Goal: Information Seeking & Learning: Learn about a topic

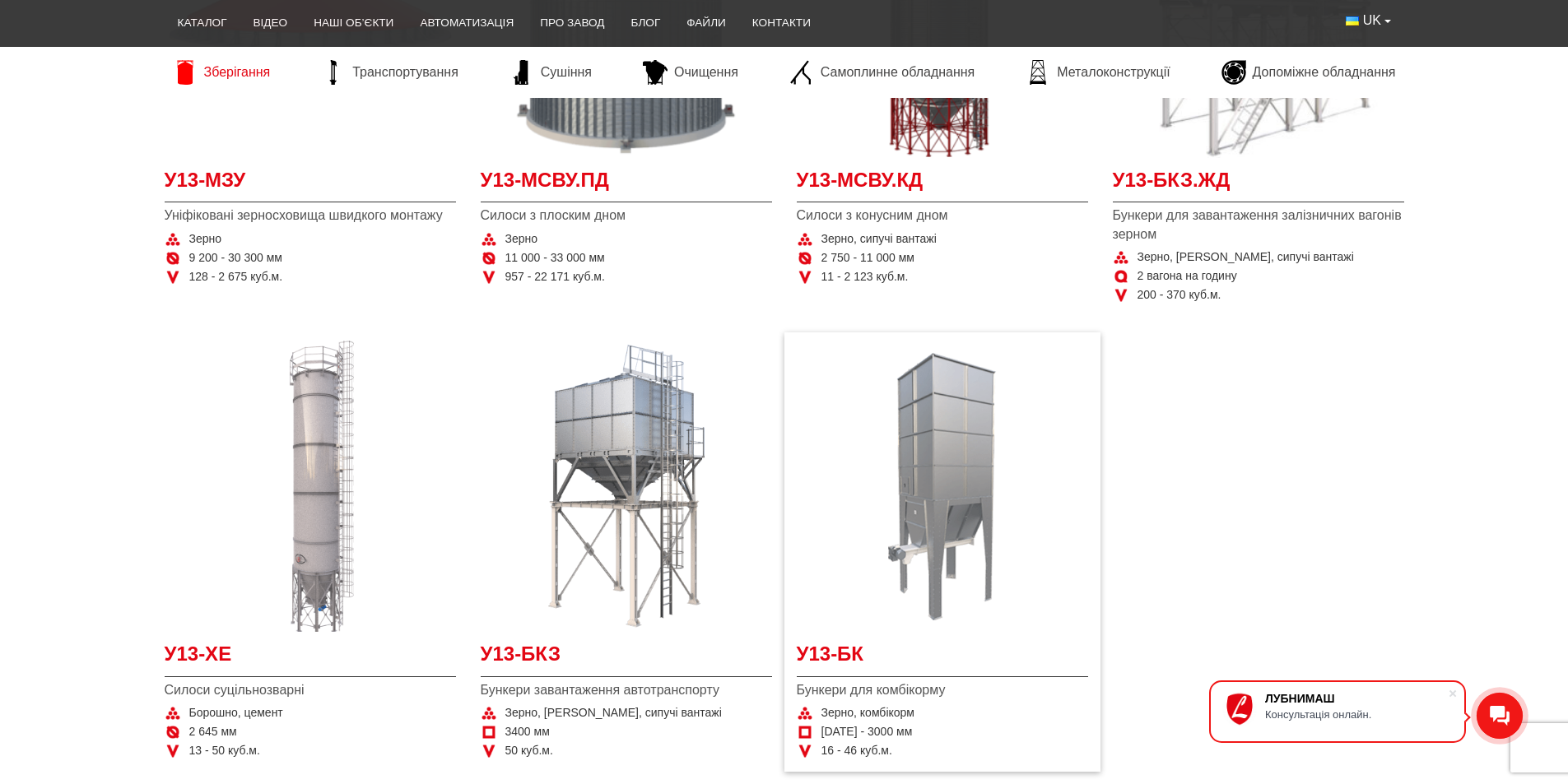
scroll to position [576, 0]
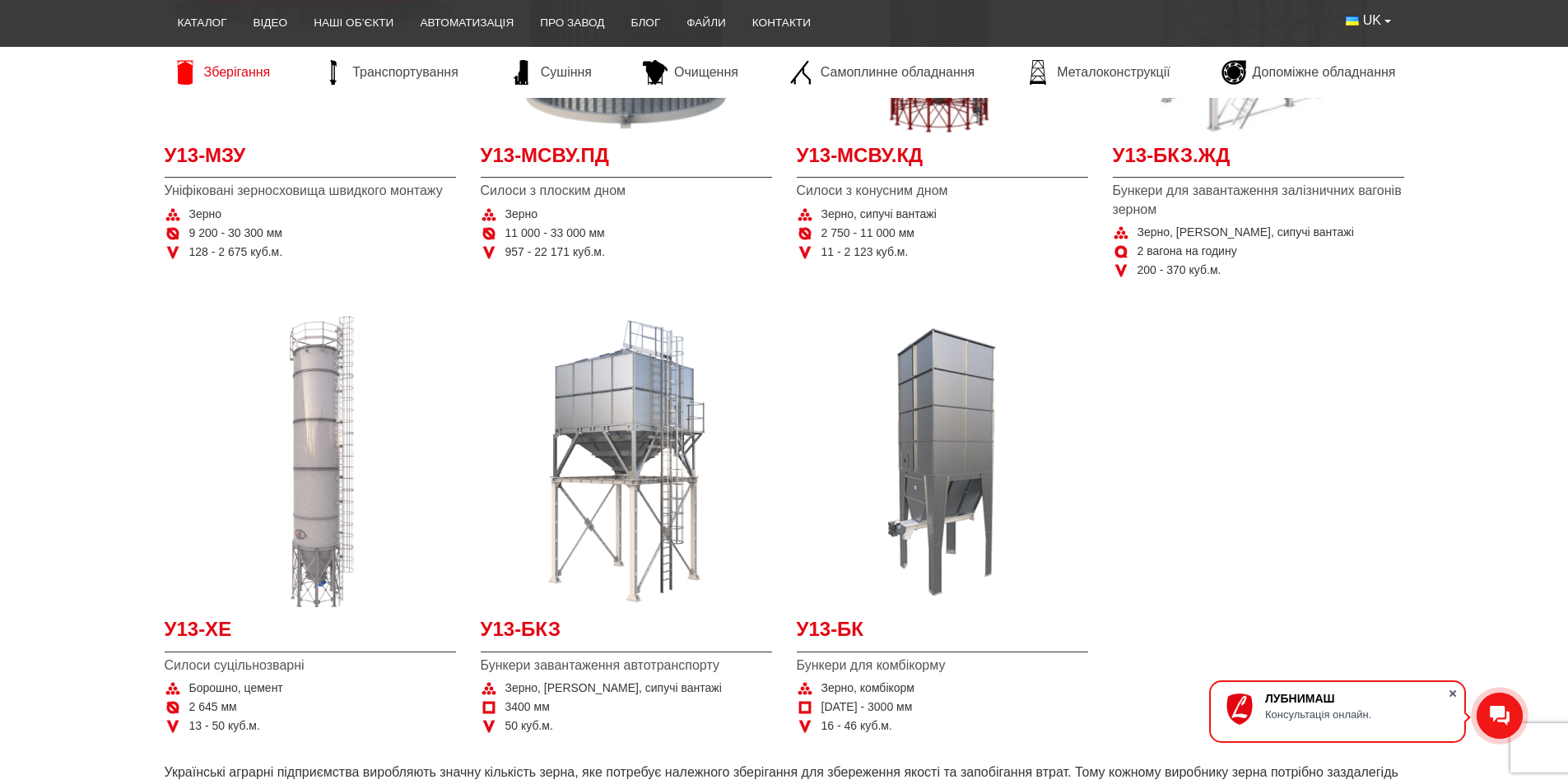
click at [1452, 692] on span at bounding box center [1452, 693] width 16 height 16
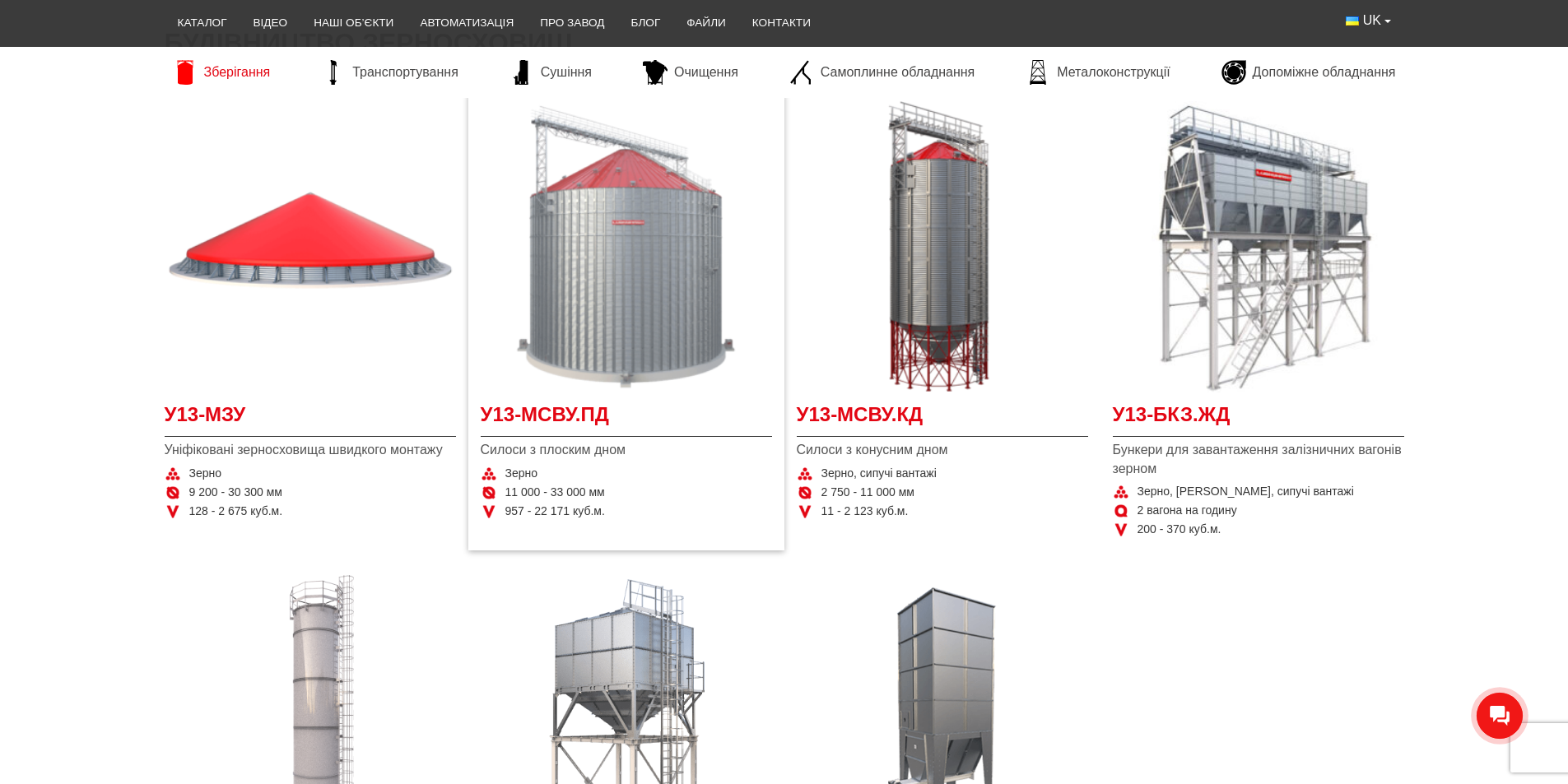
scroll to position [82, 0]
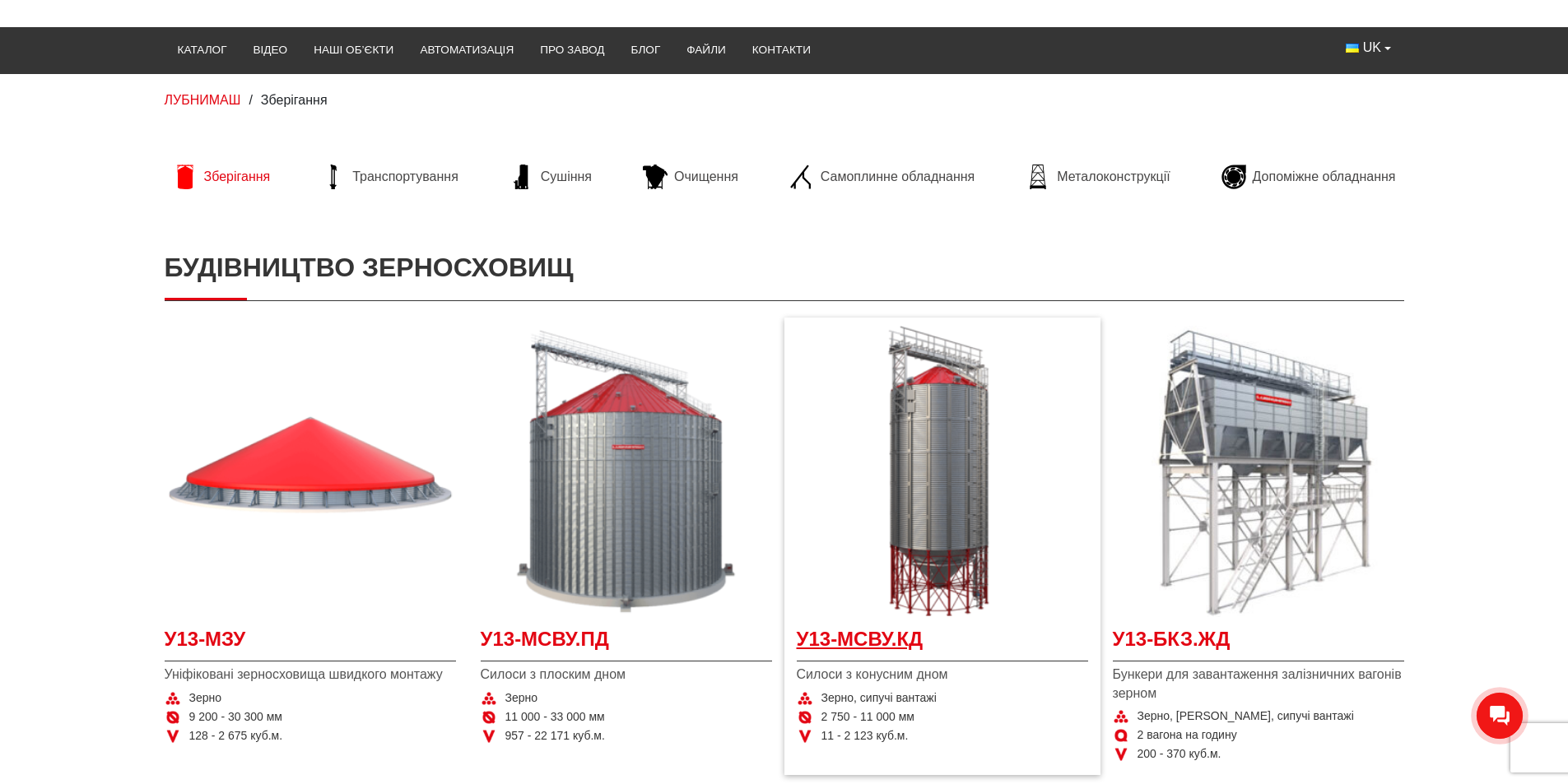
click at [850, 641] on span "У13-МСВУ.КД" at bounding box center [942, 643] width 291 height 37
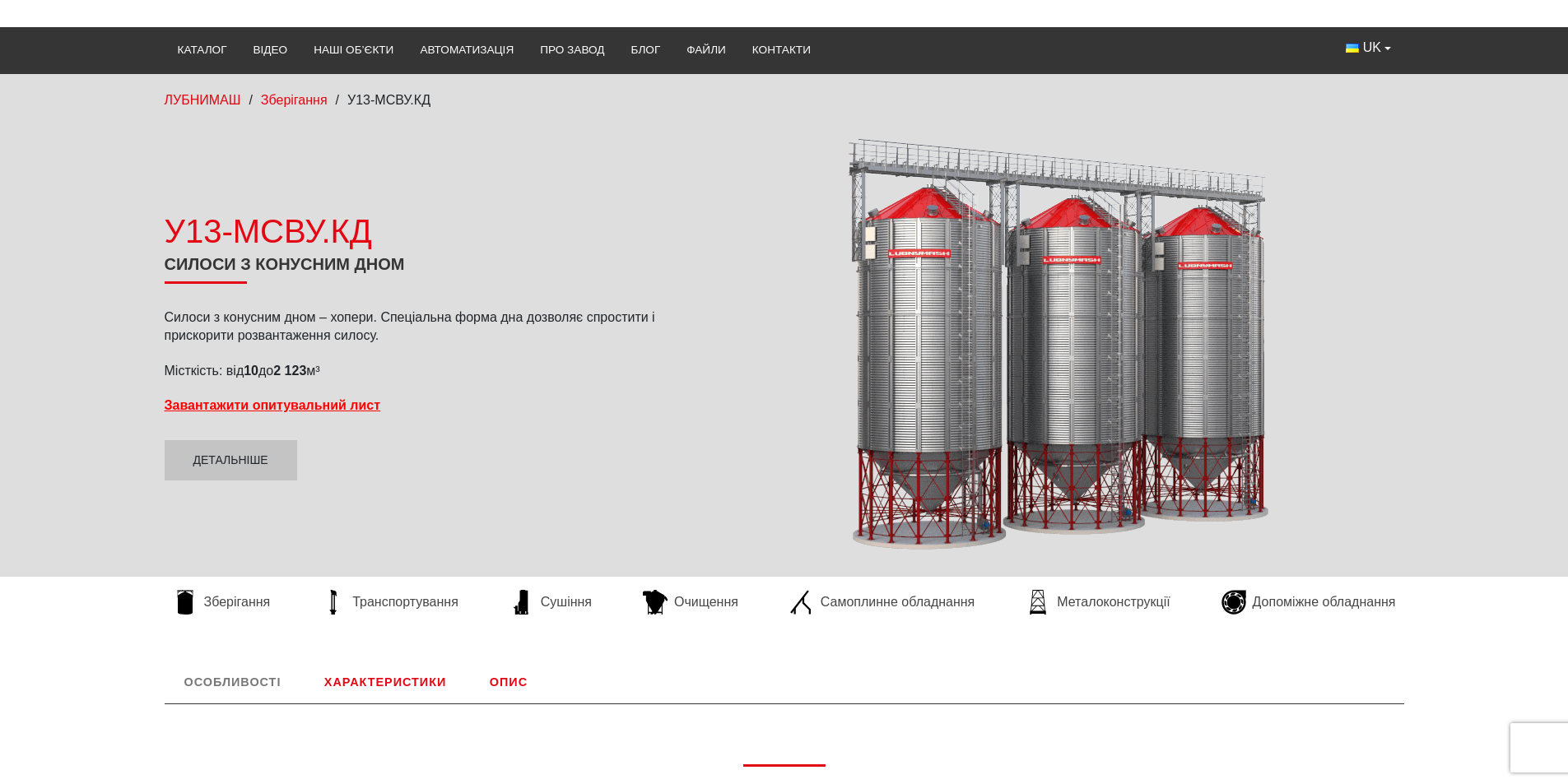
scroll to position [165, 0]
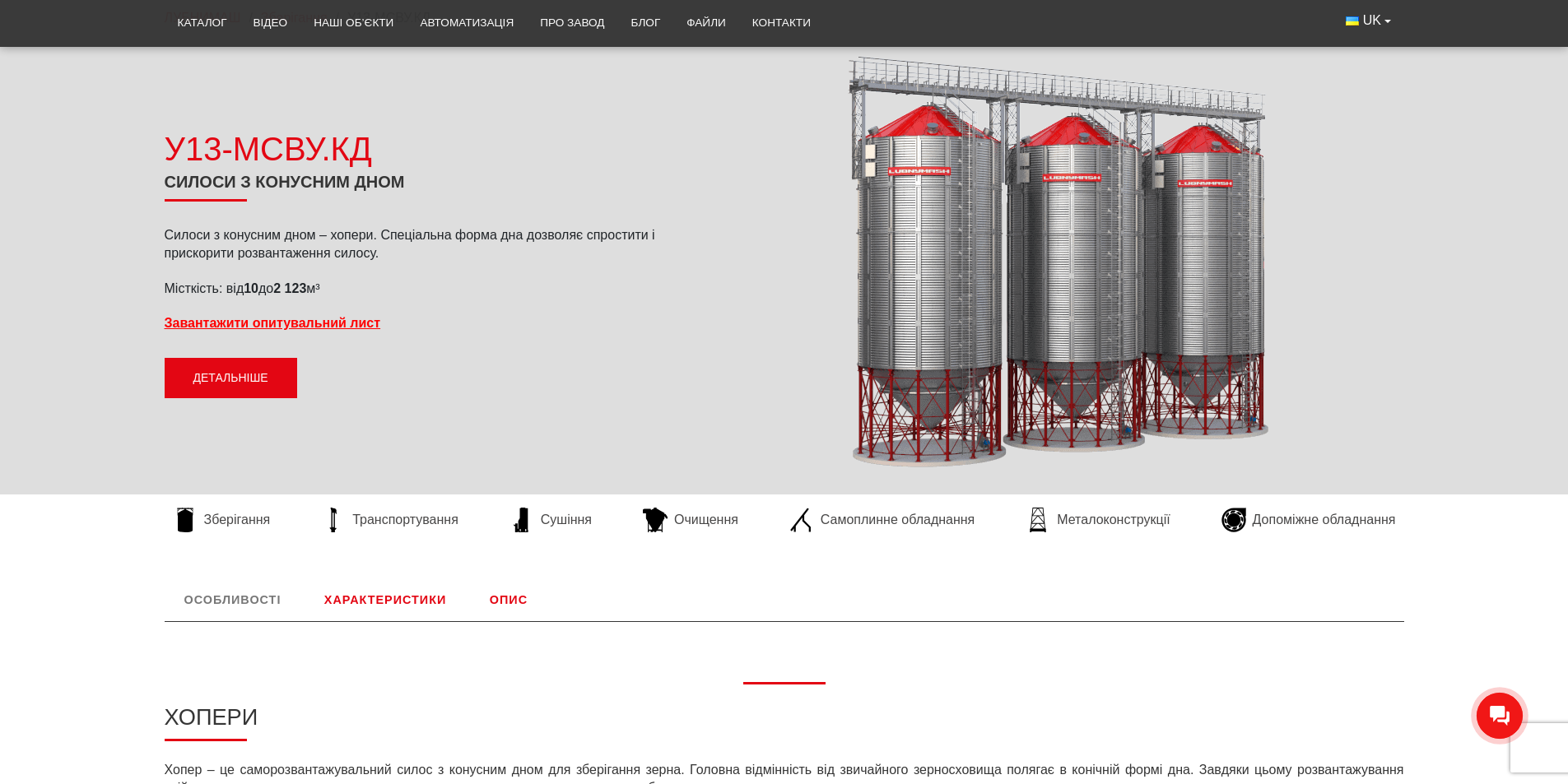
click at [236, 372] on link "Детальніше" at bounding box center [231, 378] width 132 height 41
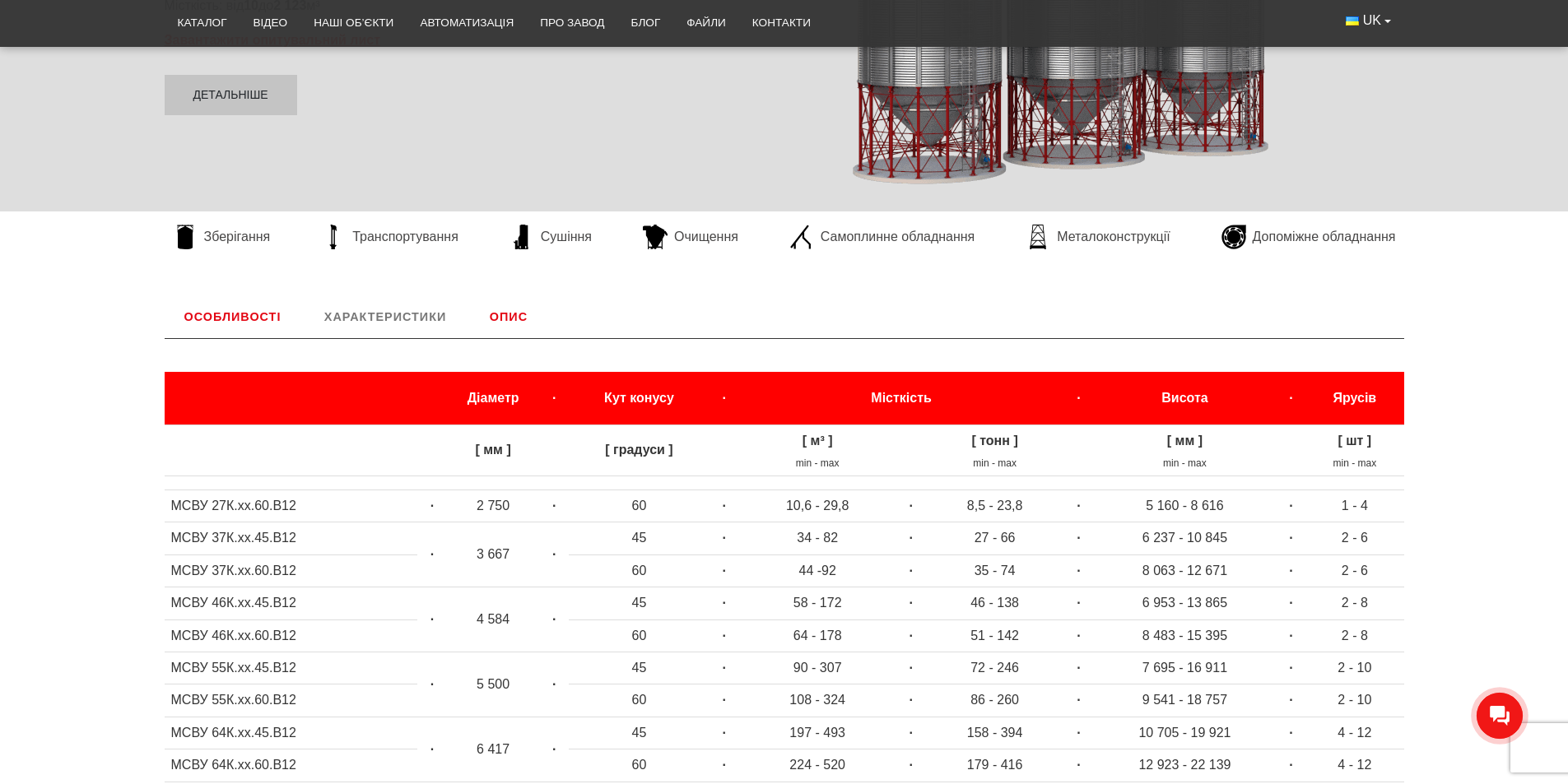
scroll to position [439, 0]
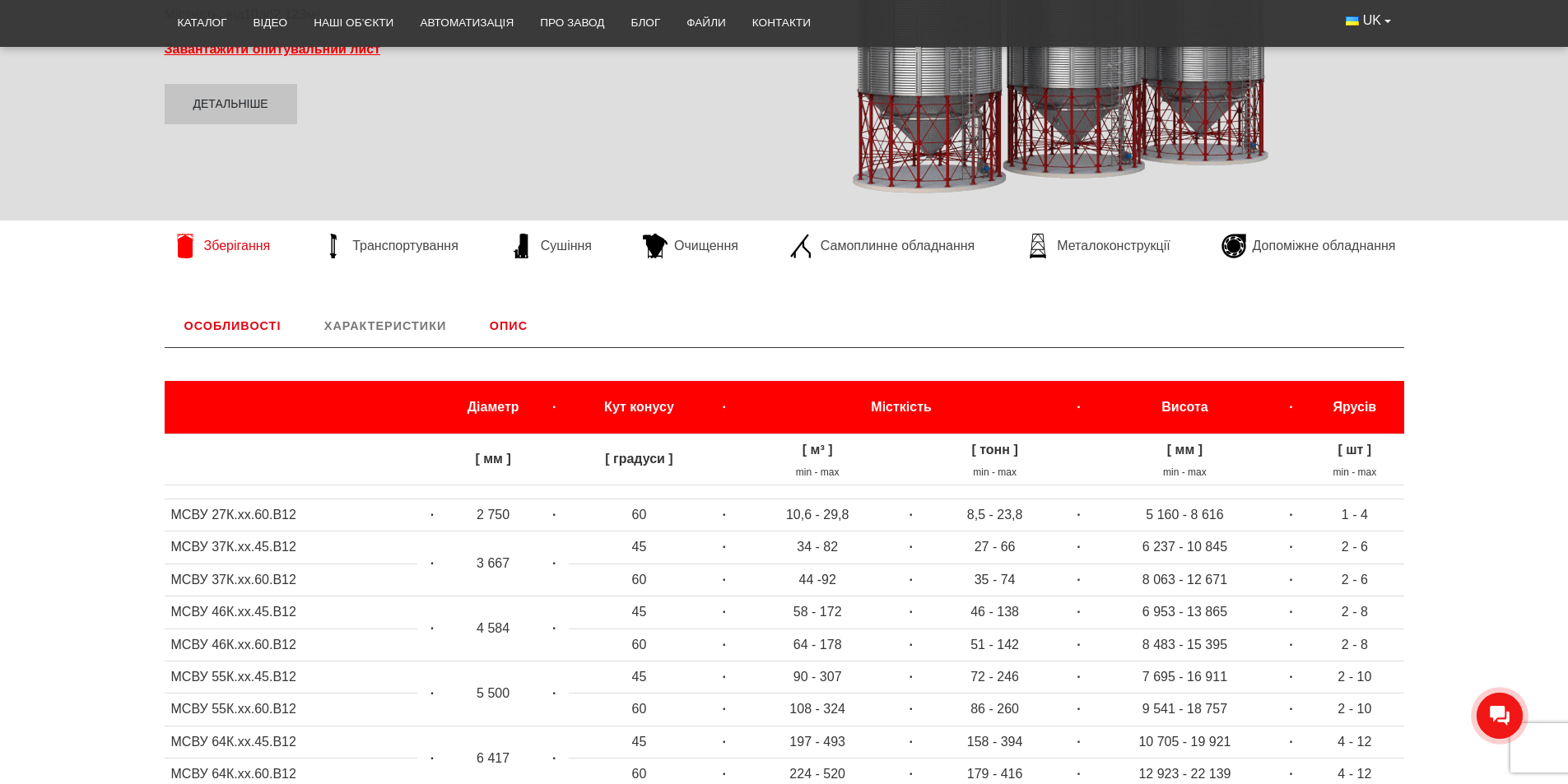
click at [240, 250] on span "Зберігання" at bounding box center [237, 245] width 67 height 18
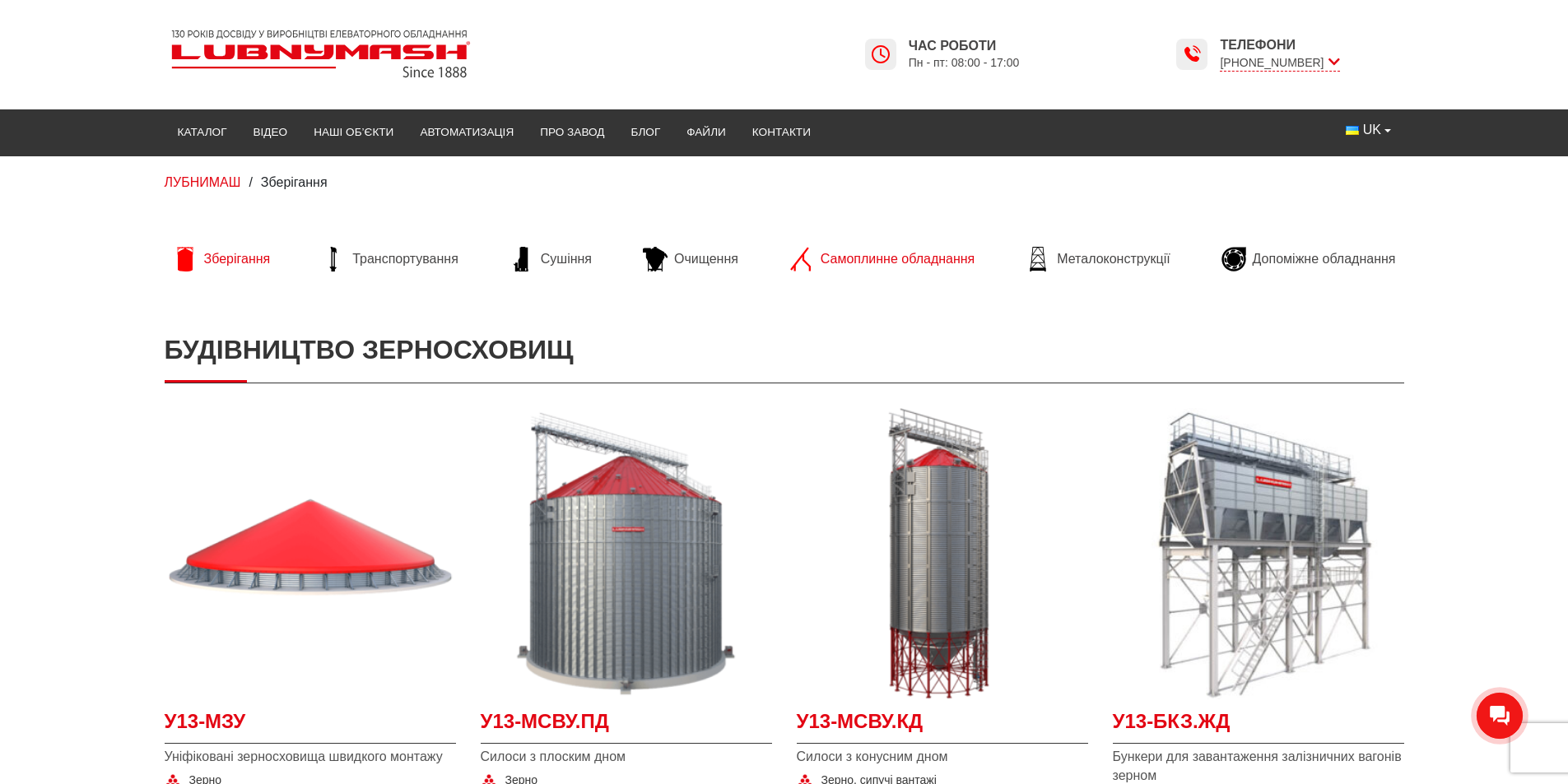
click at [916, 261] on span "Самоплинне обладнання" at bounding box center [898, 259] width 154 height 18
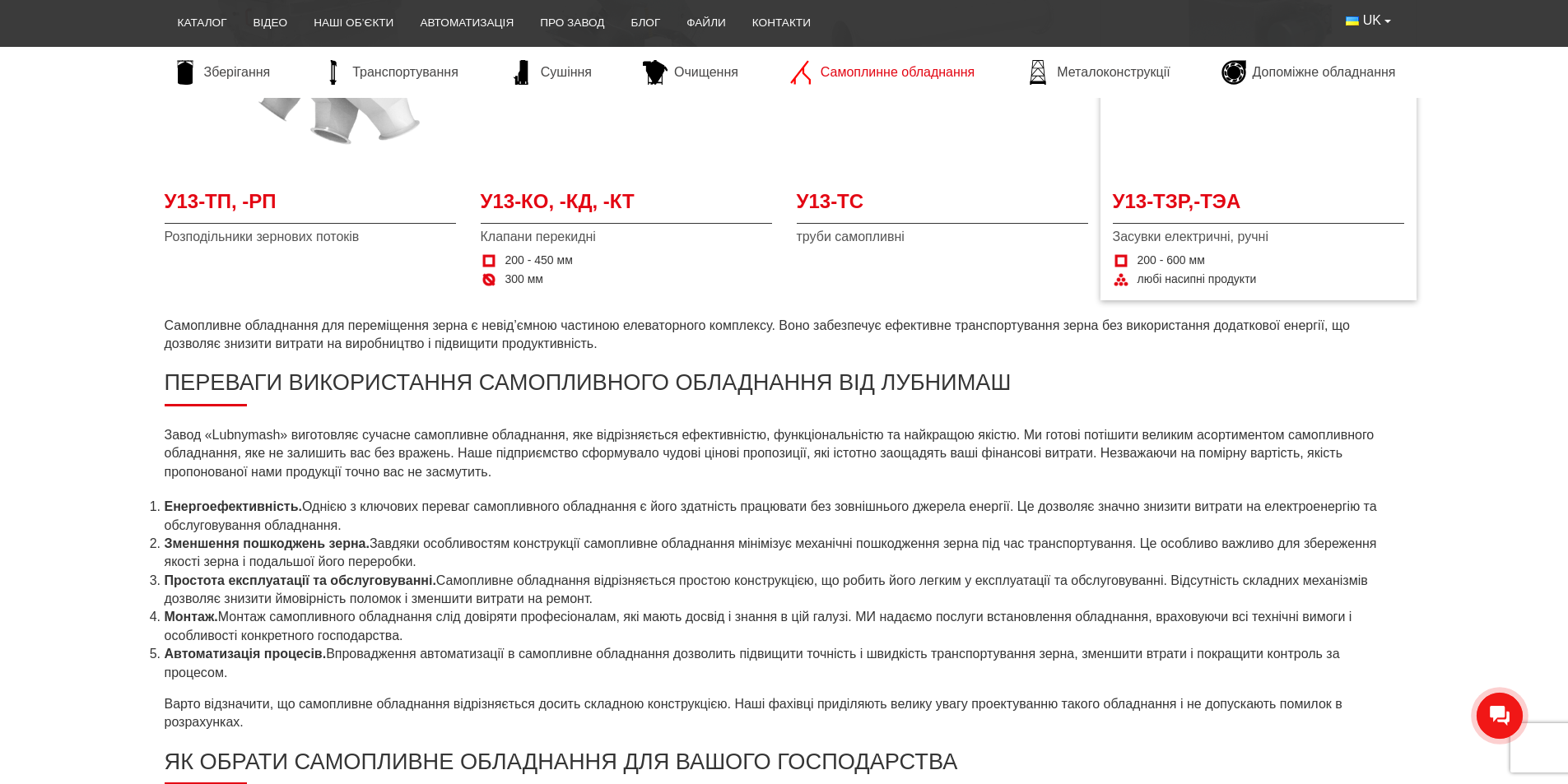
scroll to position [247, 0]
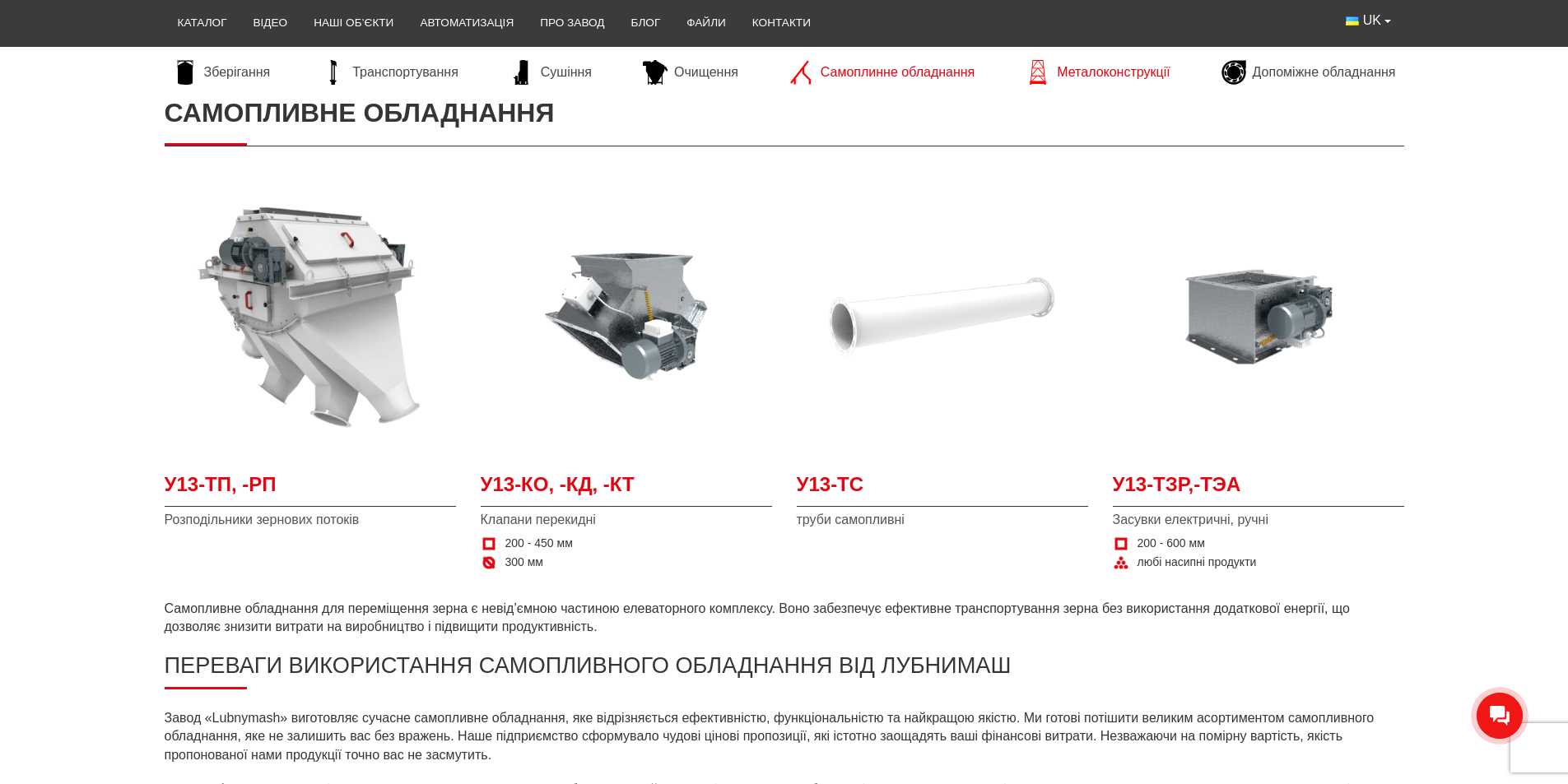
click at [1120, 74] on span "Металоконструкції" at bounding box center [1113, 72] width 113 height 18
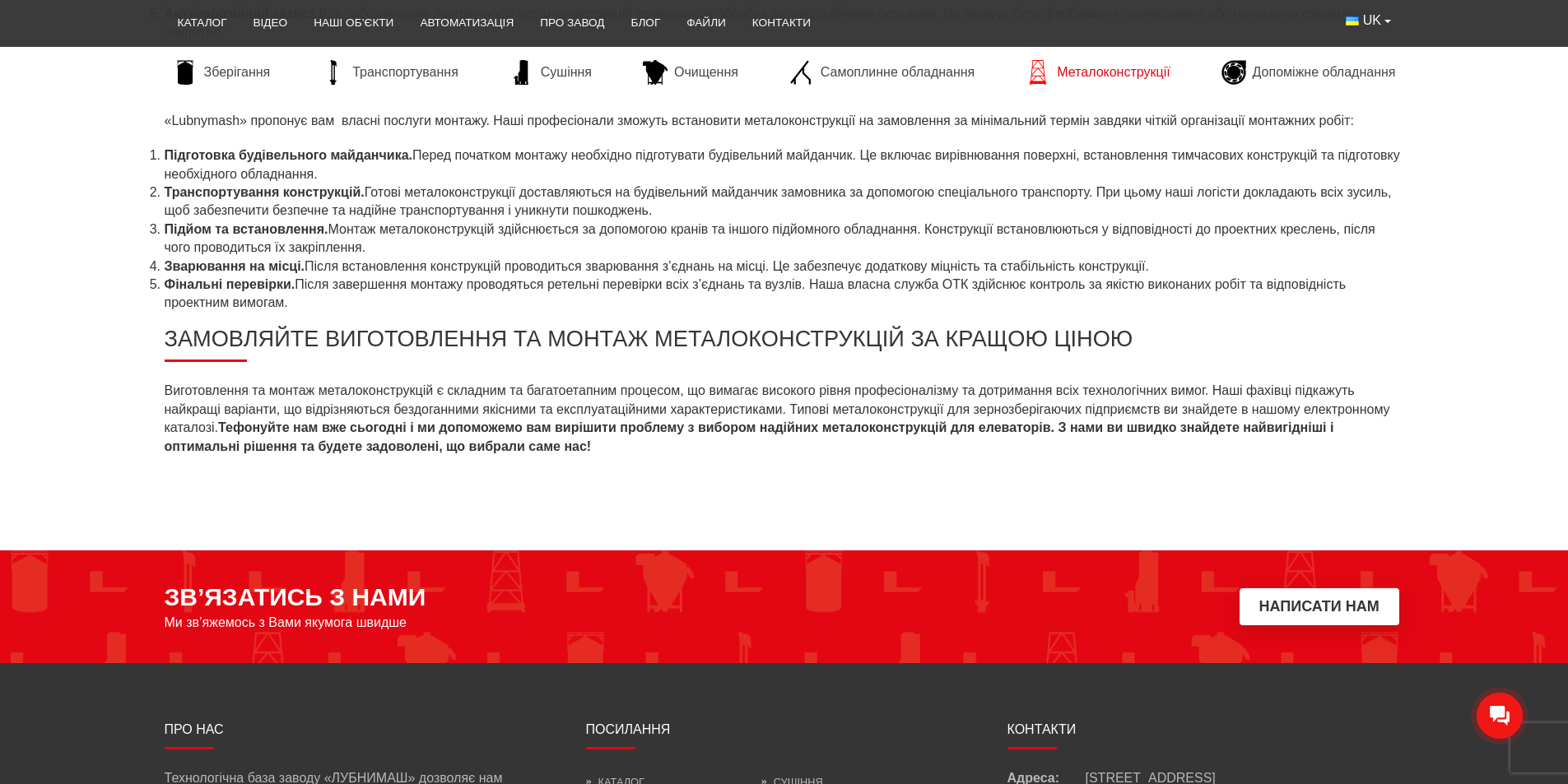
scroll to position [1563, 0]
